Goal: Task Accomplishment & Management: Use online tool/utility

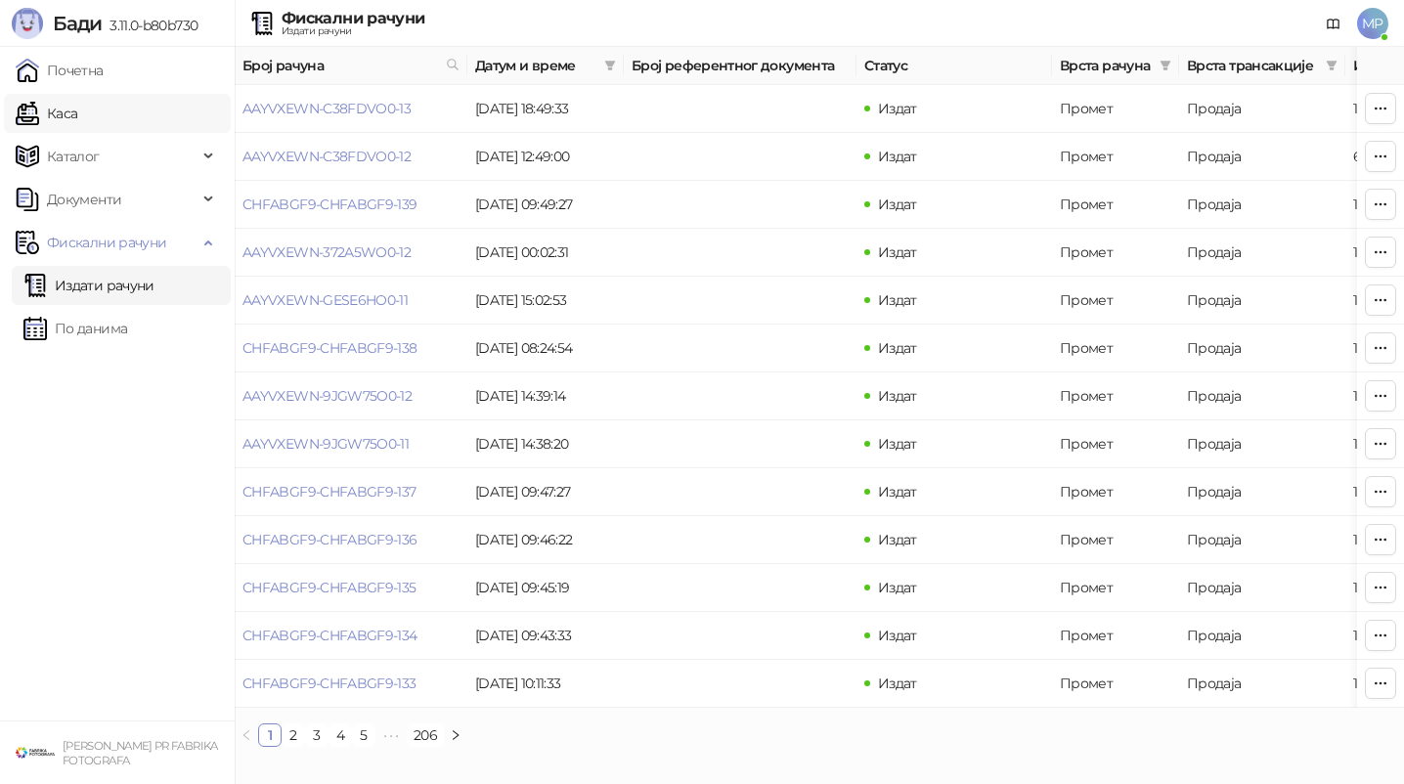
click at [77, 107] on link "Каса" at bounding box center [47, 113] width 62 height 39
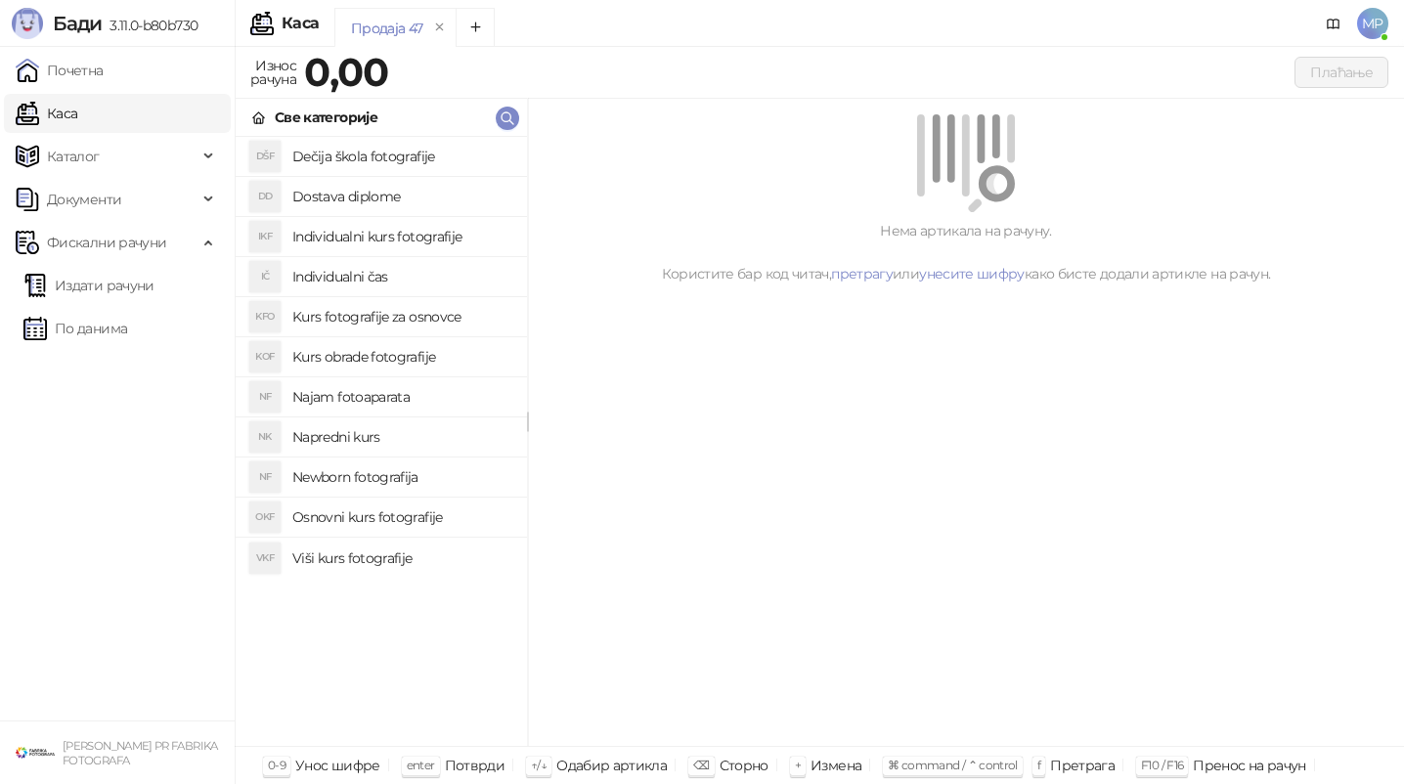
click at [390, 515] on h4 "Osnovni kurs fotografije" at bounding box center [401, 516] width 219 height 31
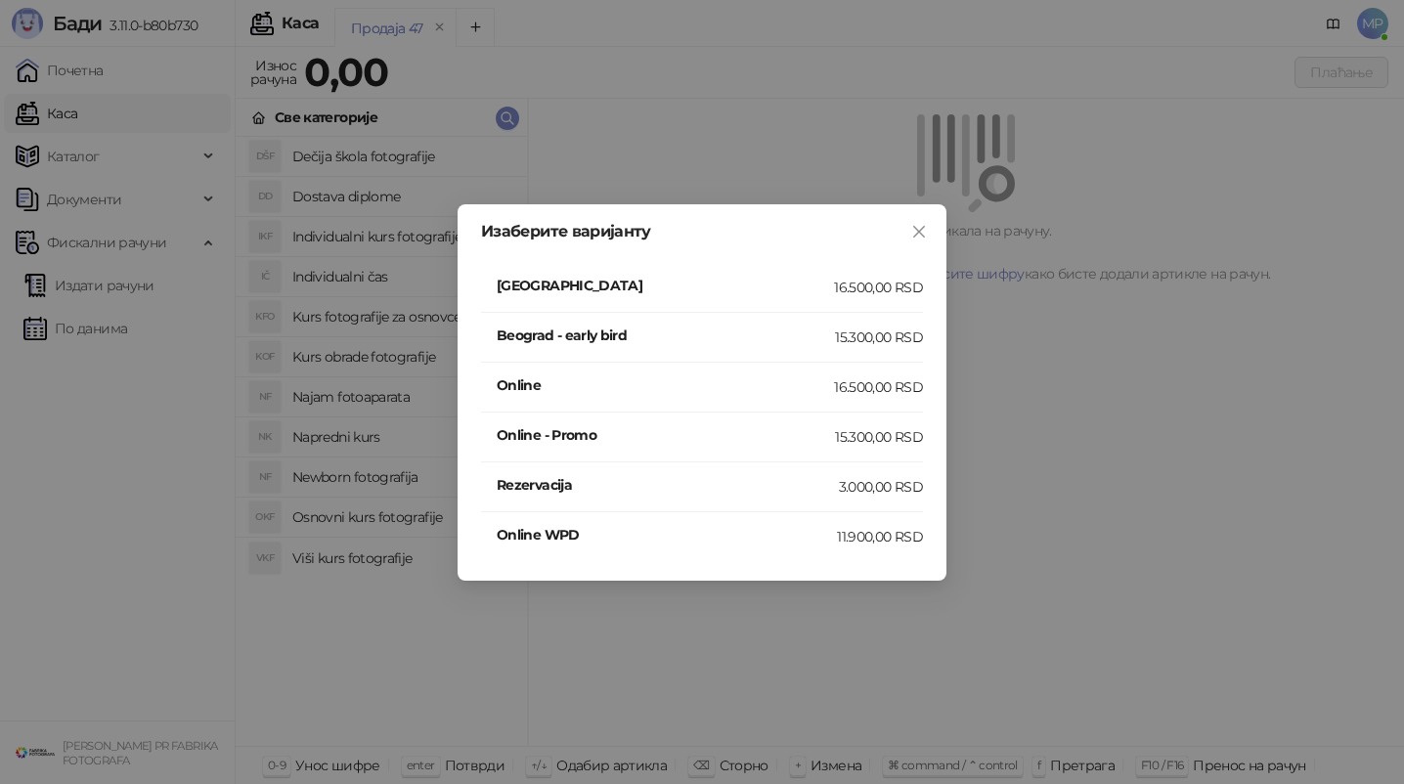
click at [552, 286] on h4 "[GEOGRAPHIC_DATA]" at bounding box center [665, 286] width 337 height 22
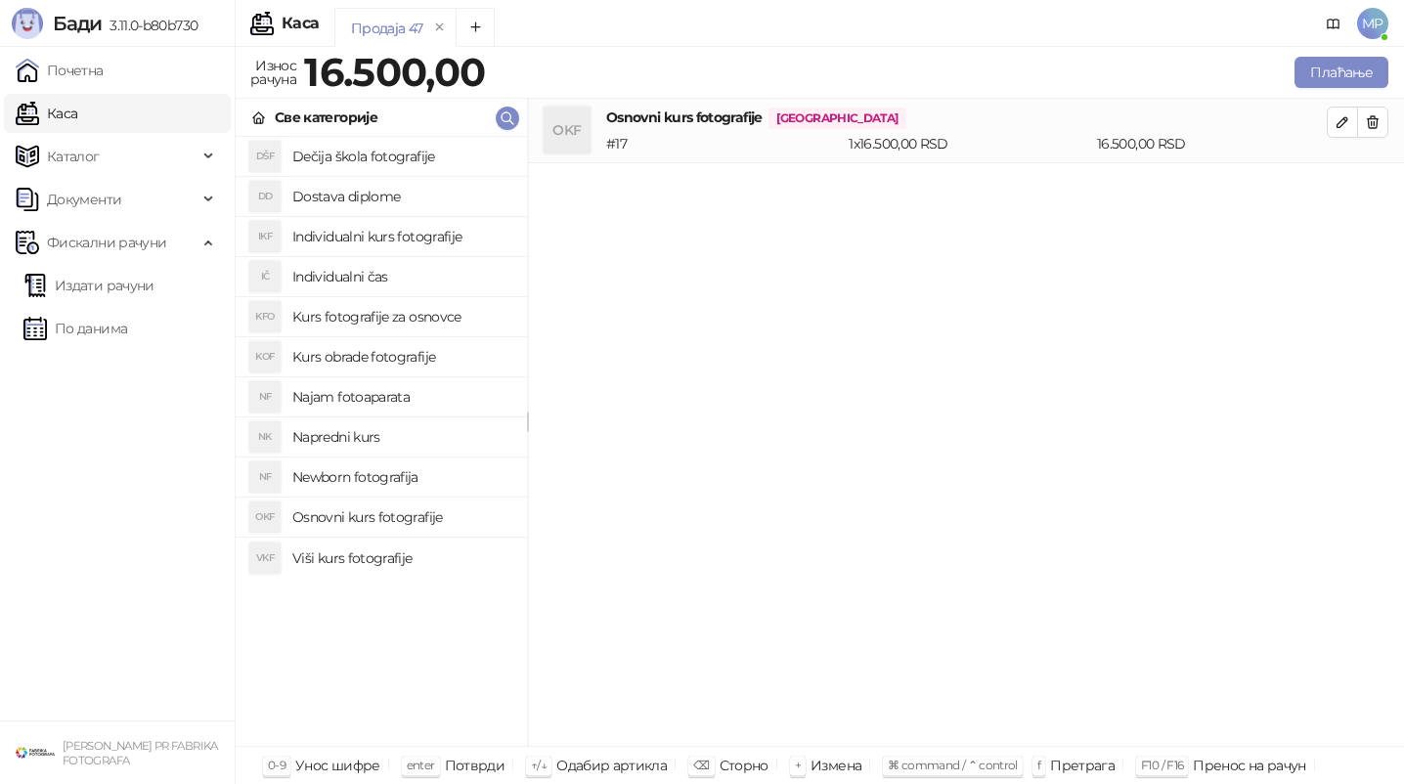
click at [363, 390] on h4 "Najam fotoaparata" at bounding box center [401, 396] width 219 height 31
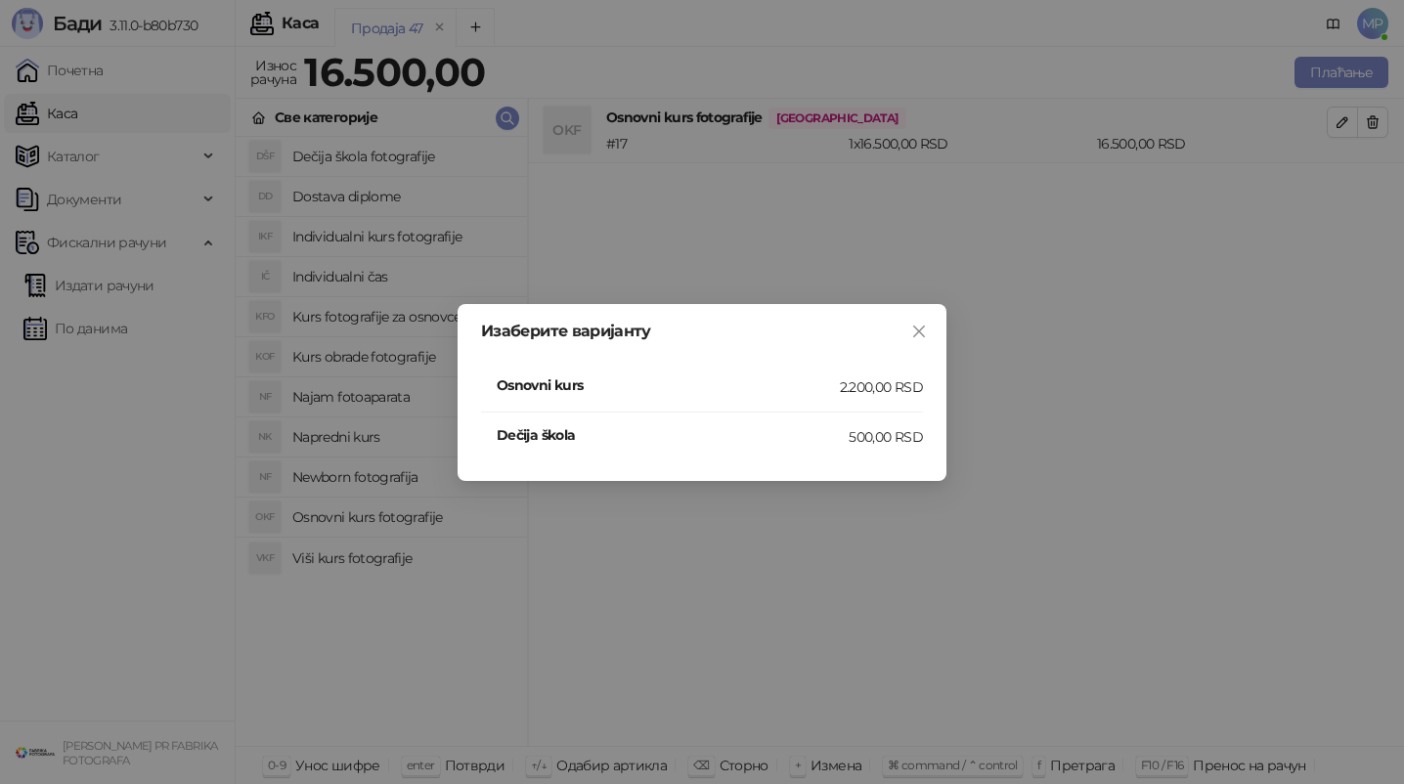
click at [597, 382] on h4 "Osnovni kurs" at bounding box center [668, 385] width 343 height 22
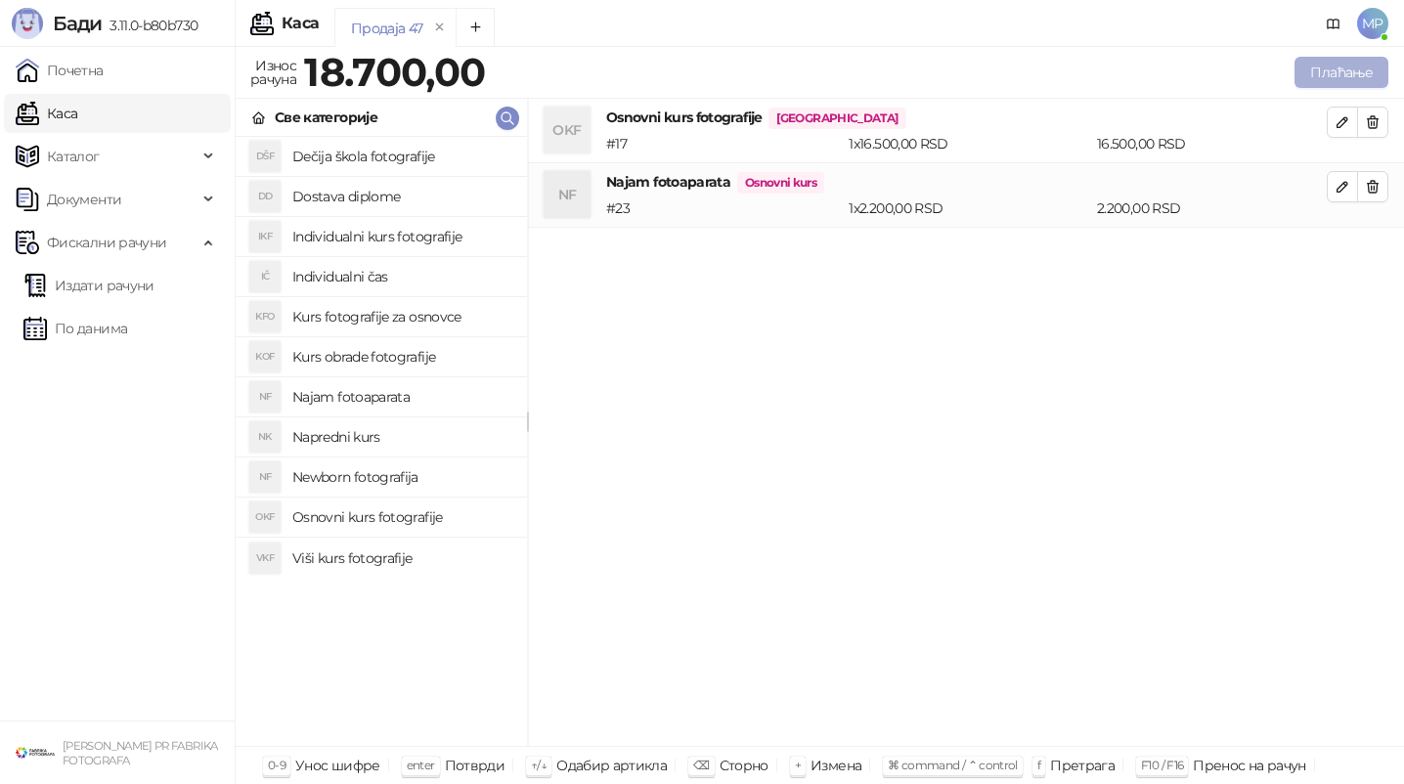
click at [1333, 81] on button "Плаћање" at bounding box center [1341, 72] width 94 height 31
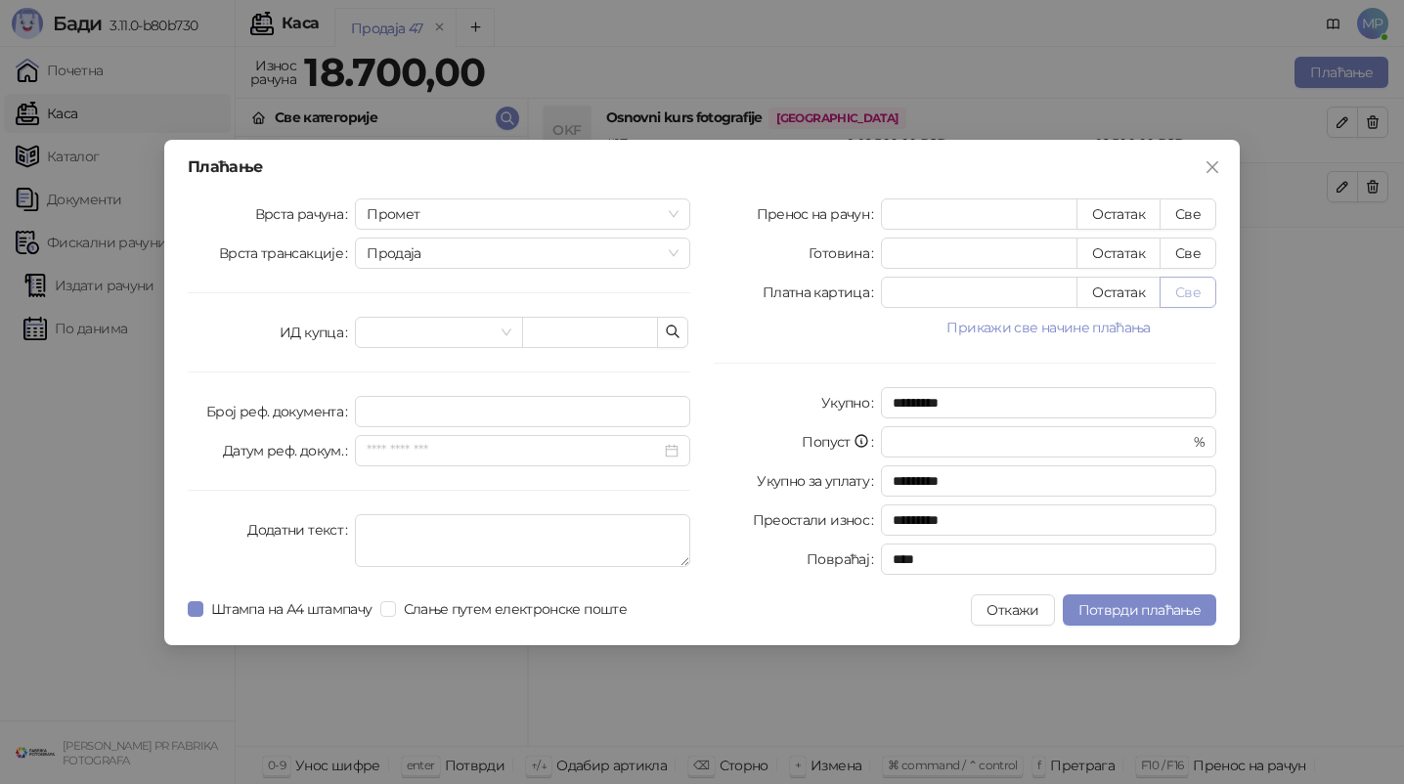
click at [1177, 289] on button "Све" at bounding box center [1187, 292] width 57 height 31
type input "*****"
type input "****"
click at [453, 612] on span "Слање путем електронске поште" at bounding box center [515, 609] width 239 height 22
click at [305, 590] on div "Плаћање Врста рачуна Промет Врста трансакције Продаја ИД купца Број реф. докуме…" at bounding box center [701, 392] width 1075 height 505
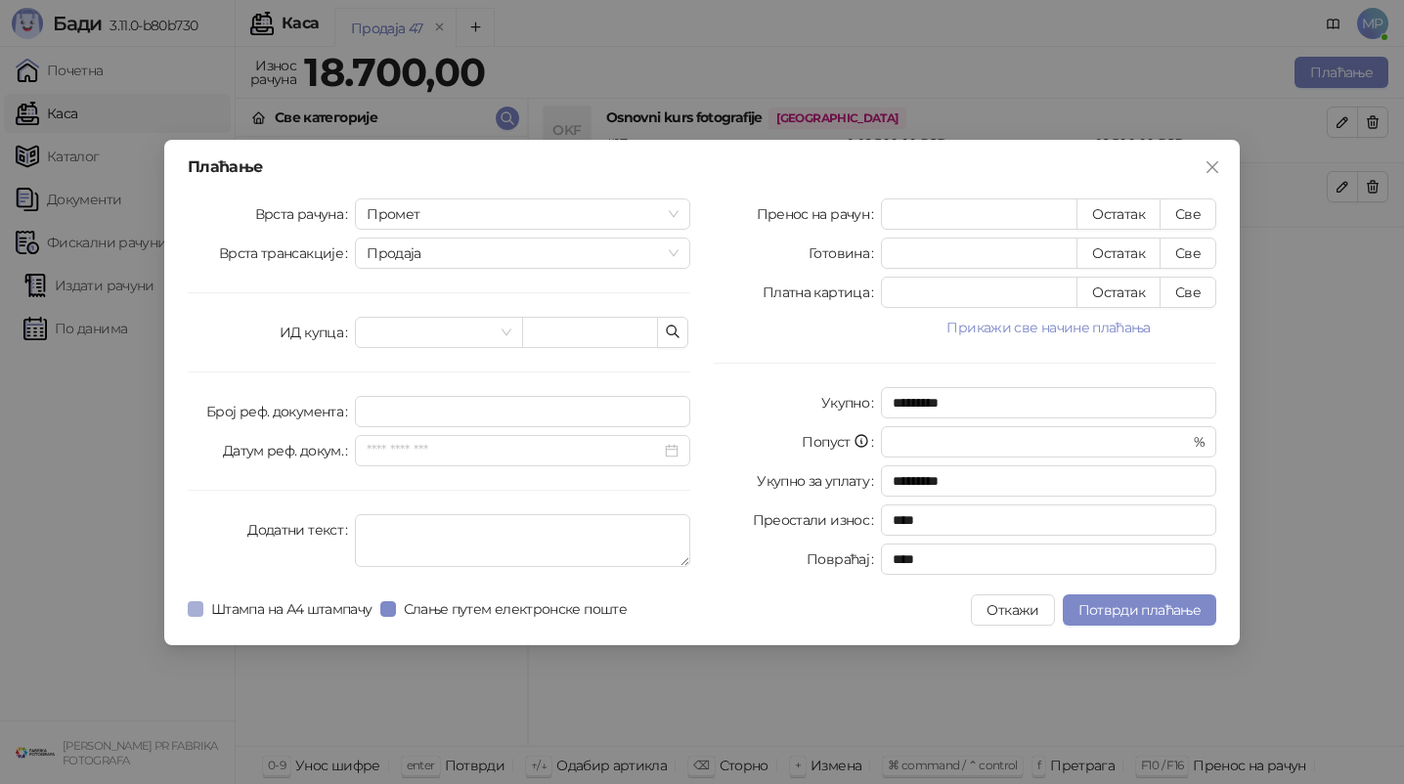
click at [305, 607] on span "Штампа на А4 штампачу" at bounding box center [291, 609] width 177 height 22
click at [1150, 605] on span "Потврди плаћање" at bounding box center [1139, 610] width 122 height 18
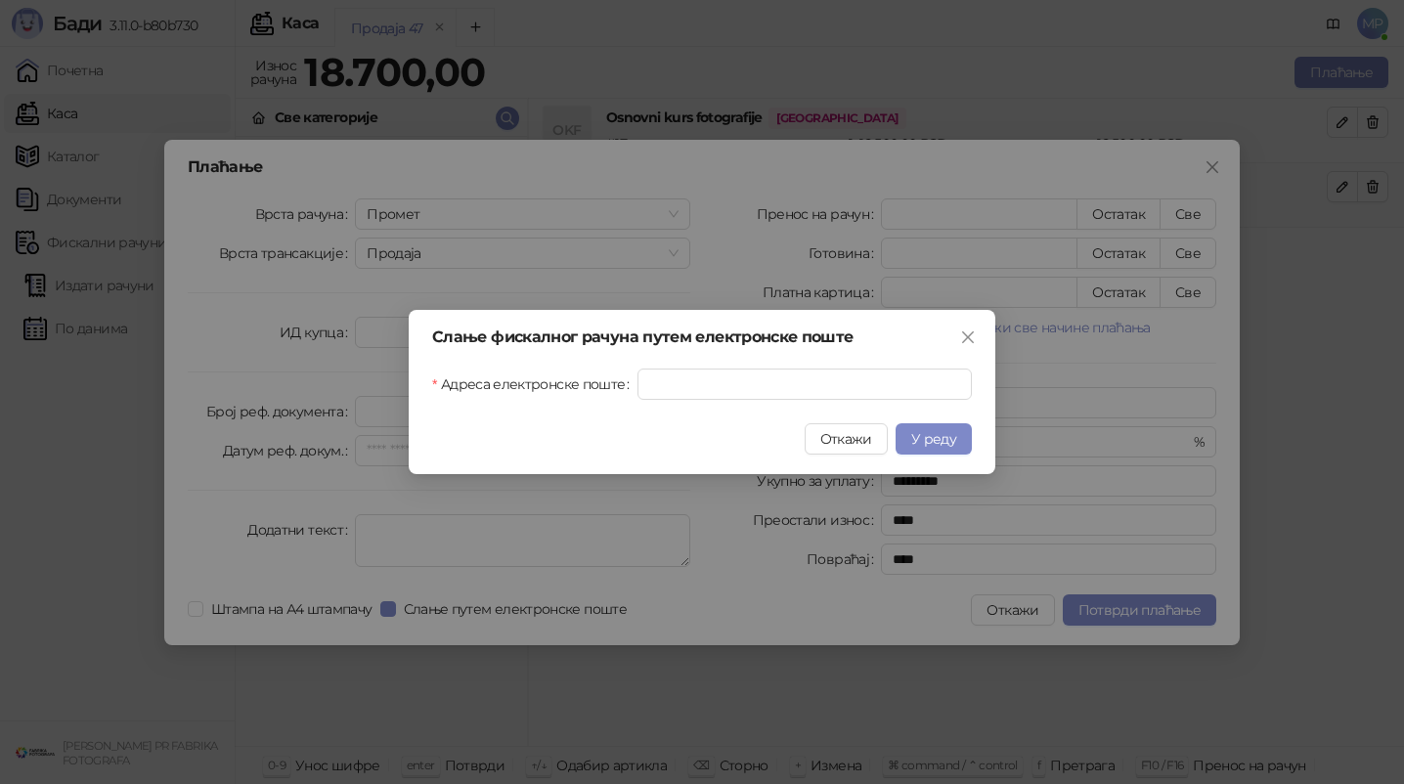
click at [741, 361] on div "Слање фискалног рачуна путем електронске поште [GEOGRAPHIC_DATA] електронске по…" at bounding box center [702, 392] width 586 height 164
click at [741, 369] on input "Адреса електронске поште" at bounding box center [804, 384] width 334 height 31
paste input "**********"
type input "**********"
click at [935, 440] on span "У реду" at bounding box center [933, 439] width 45 height 18
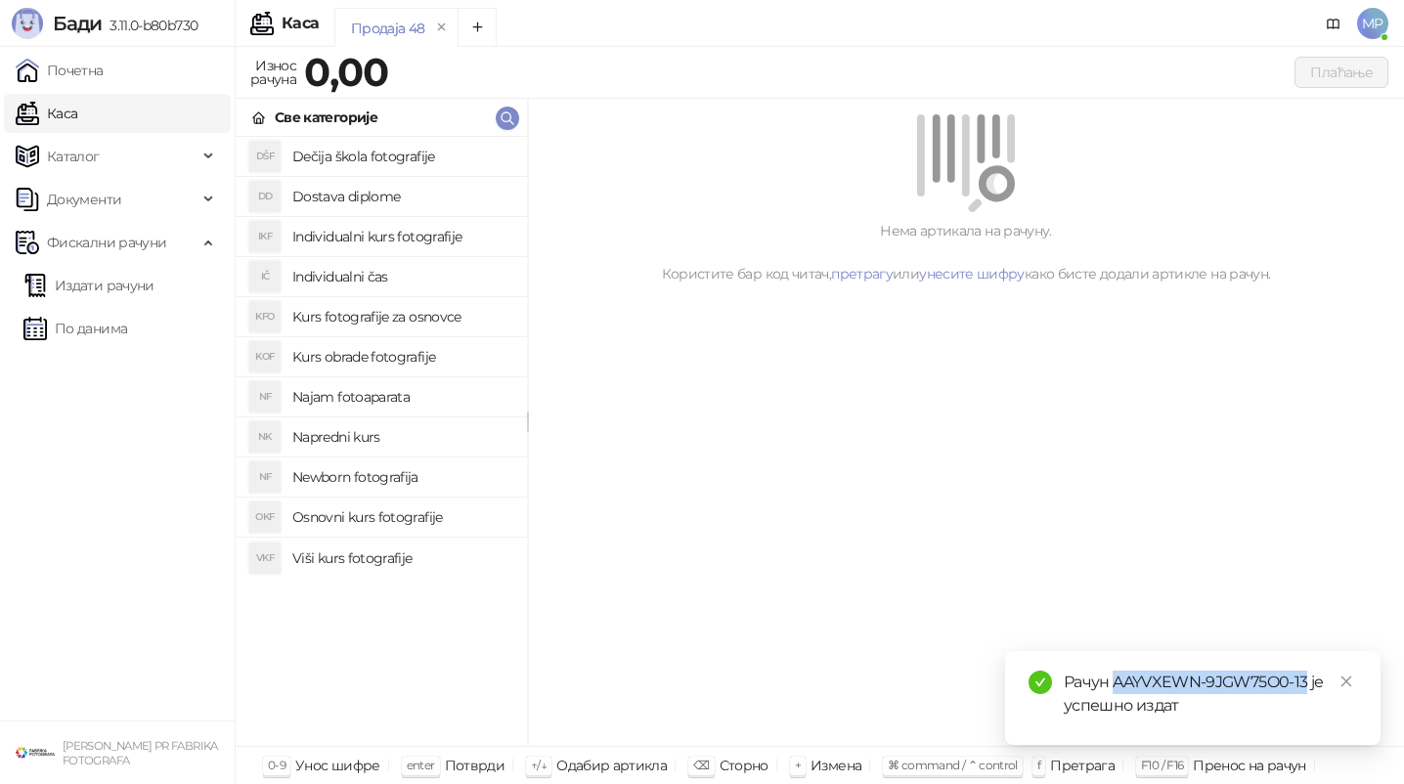
drag, startPoint x: 1115, startPoint y: 682, endPoint x: 1303, endPoint y: 672, distance: 188.0
click at [1303, 672] on div "Рачун AAYVXEWN-9JGW75O0-13 је успешно издат" at bounding box center [1210, 694] width 293 height 47
copy div "AAYVXEWN-9JGW75O0-13"
